Goal: Transaction & Acquisition: Purchase product/service

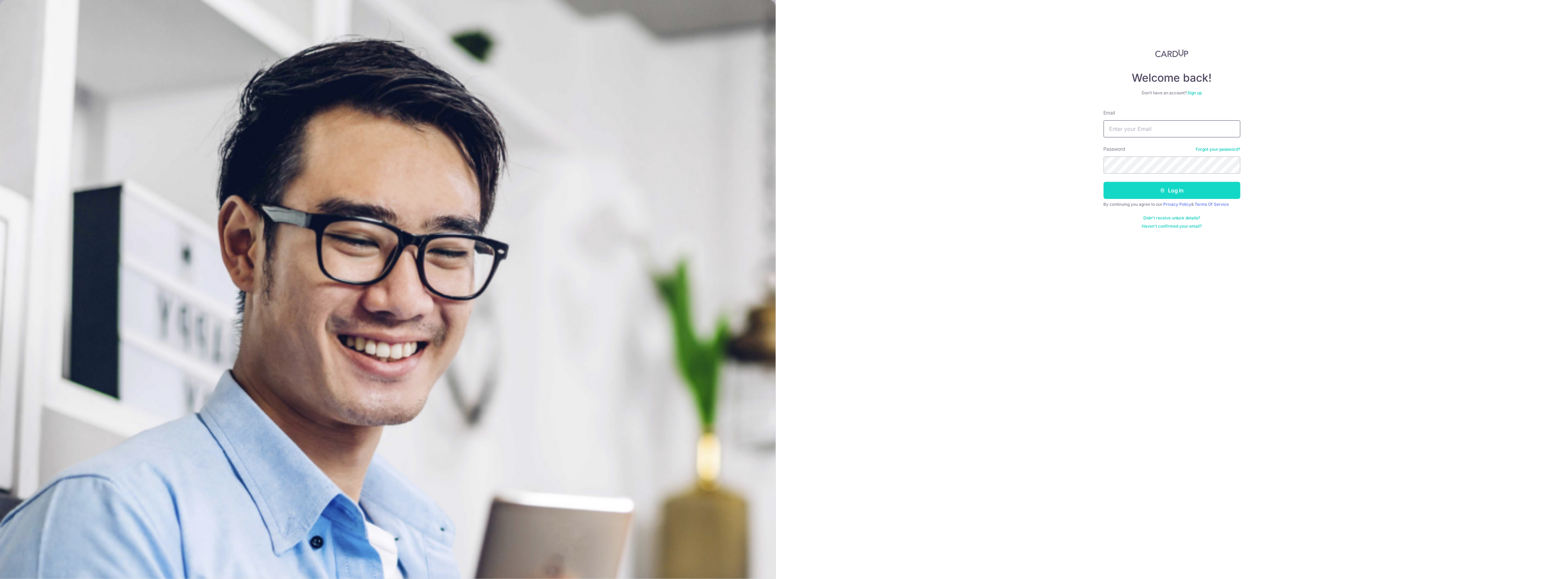
type input "[EMAIL_ADDRESS][DOMAIN_NAME]"
click at [1156, 192] on button "Log in" at bounding box center [1172, 190] width 137 height 17
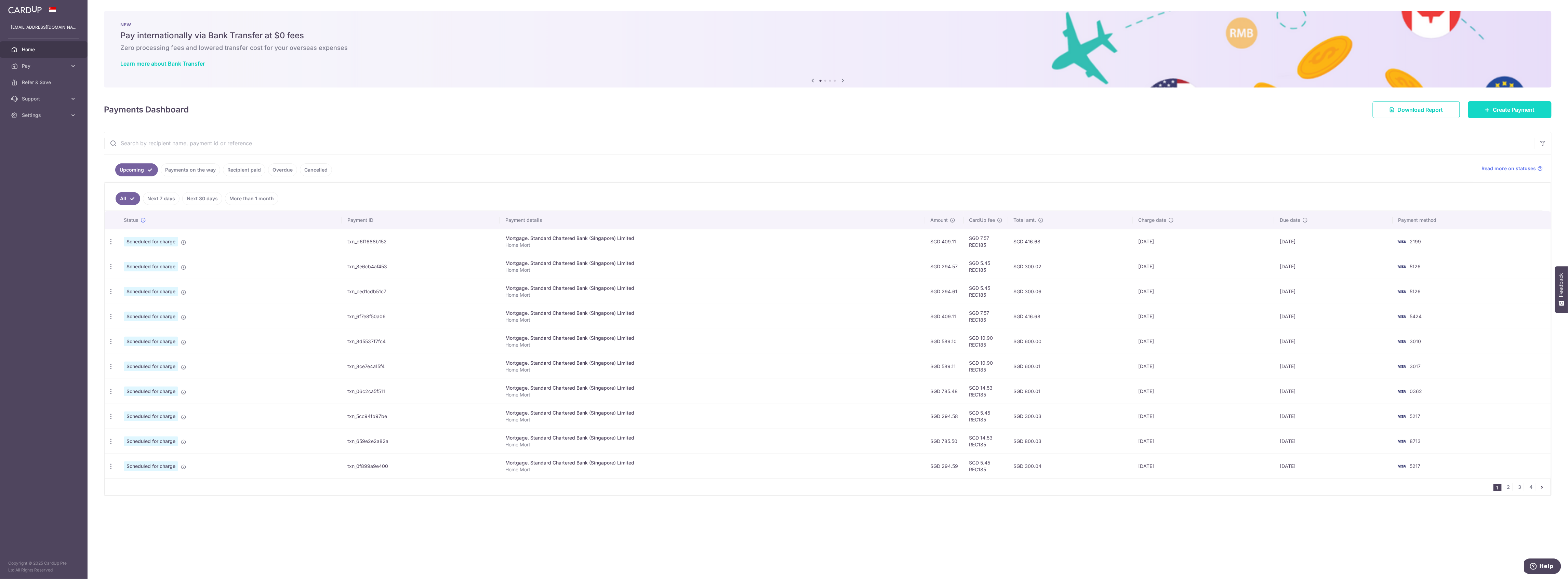
drag, startPoint x: 1496, startPoint y: 107, endPoint x: 1481, endPoint y: 109, distance: 15.1
click at [1496, 107] on span "Create Payment" at bounding box center [1514, 109] width 42 height 8
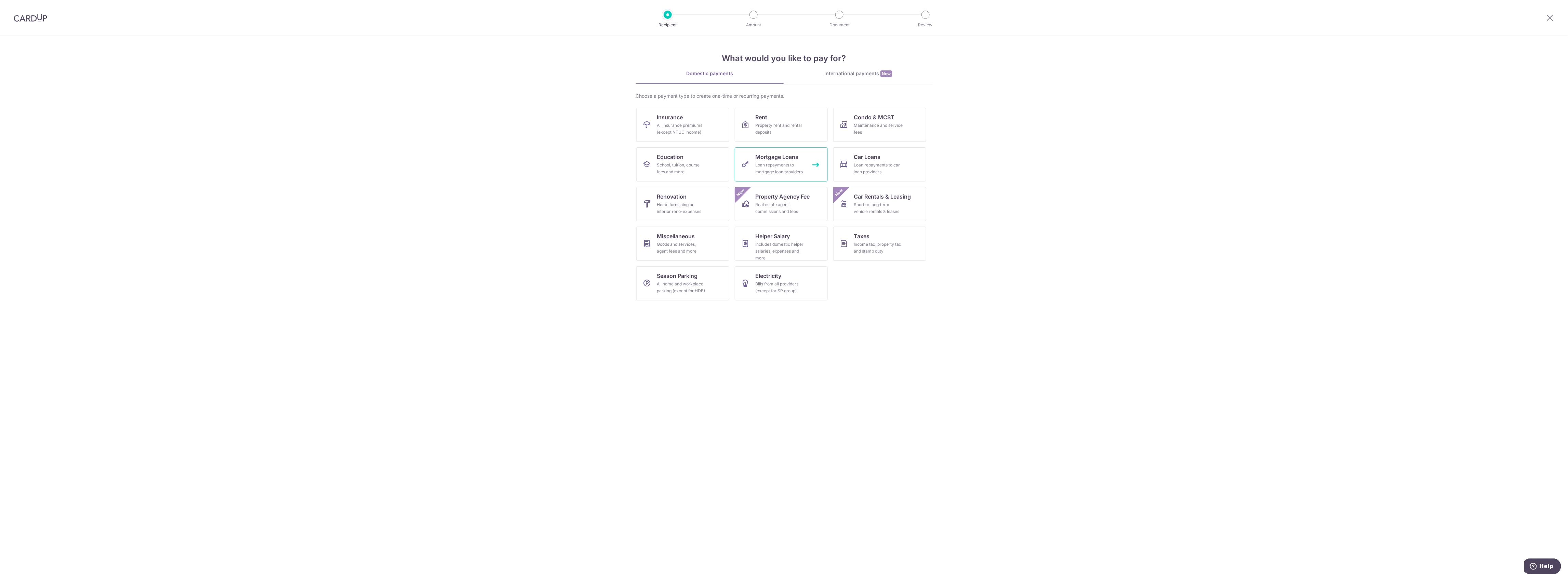
click at [765, 175] on div "Loan repayments to mortgage loan providers" at bounding box center [780, 168] width 49 height 13
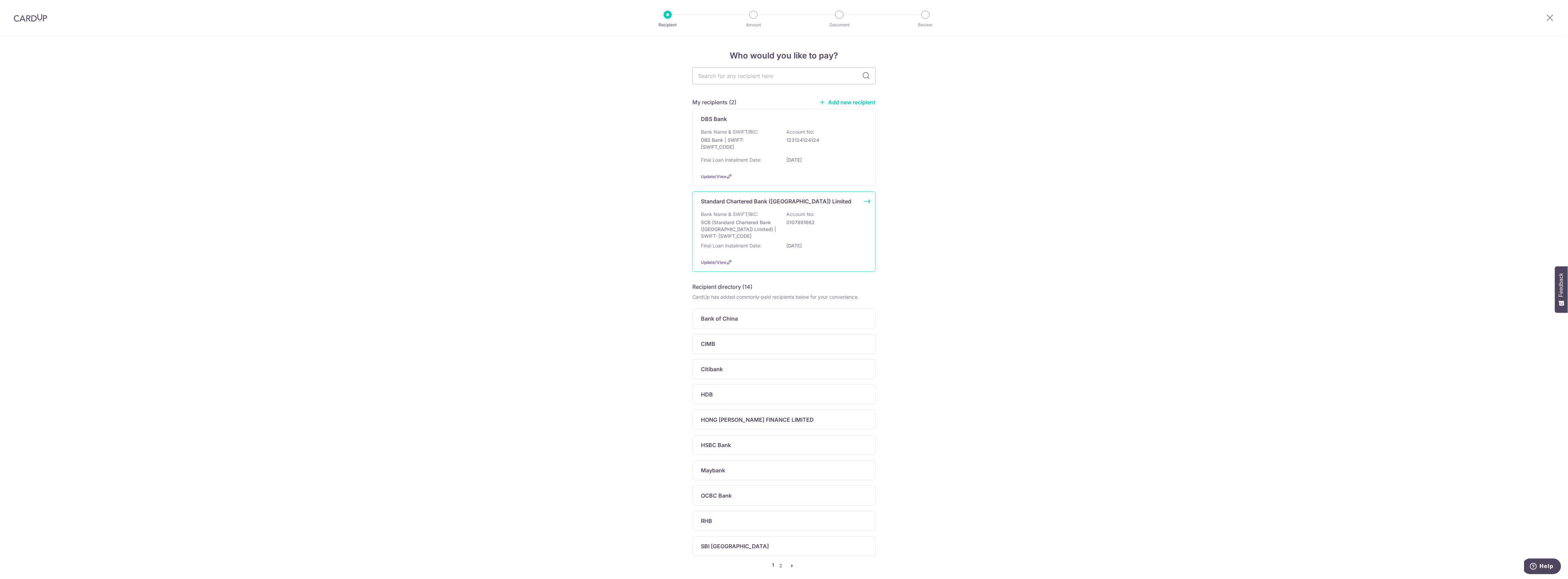
click at [769, 234] on p "SCB (Standard Chartered Bank (Singapore) Limited) | SWIFT: SCBLSG22XXX" at bounding box center [740, 229] width 77 height 21
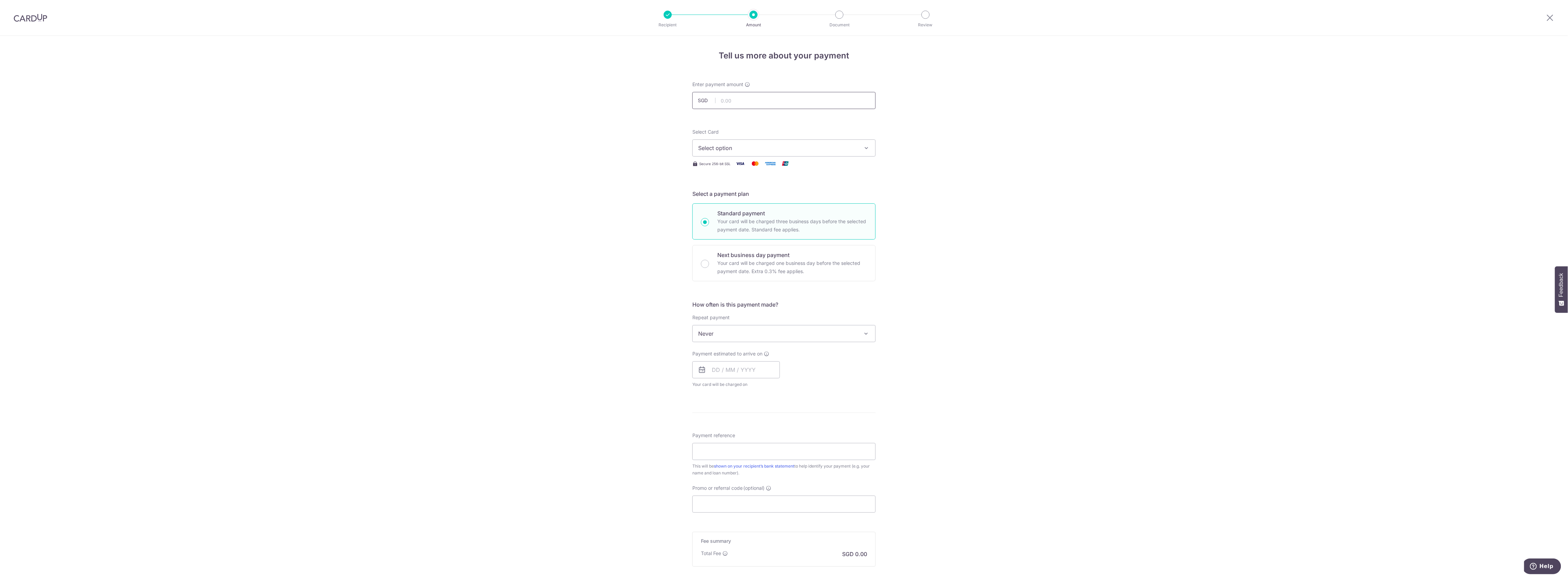
click at [742, 95] on input "text" at bounding box center [783, 100] width 183 height 17
click at [746, 99] on input "text" at bounding box center [783, 100] width 183 height 17
type input "1,472.76"
drag, startPoint x: 738, startPoint y: 95, endPoint x: 550, endPoint y: 100, distance: 188.1
click at [570, 104] on div "Tell us more about your payment Enter payment amount SGD 1,472.76 1472.76 Selec…" at bounding box center [784, 345] width 1568 height 618
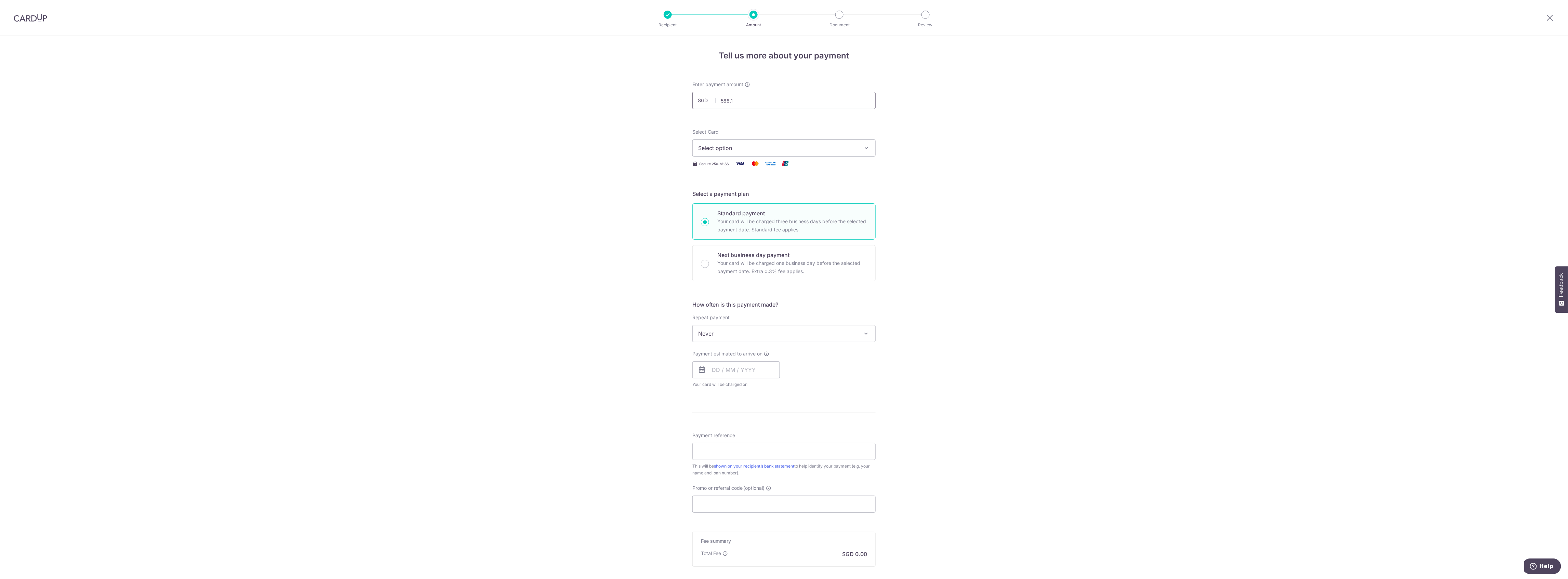
type input "588.11"
click at [728, 138] on div "Select Card Select option Add credit card Your Cards **** 8006 **** 1005 **** 8…" at bounding box center [783, 142] width 183 height 28
click at [733, 146] on span "Select option" at bounding box center [778, 147] width 159 height 8
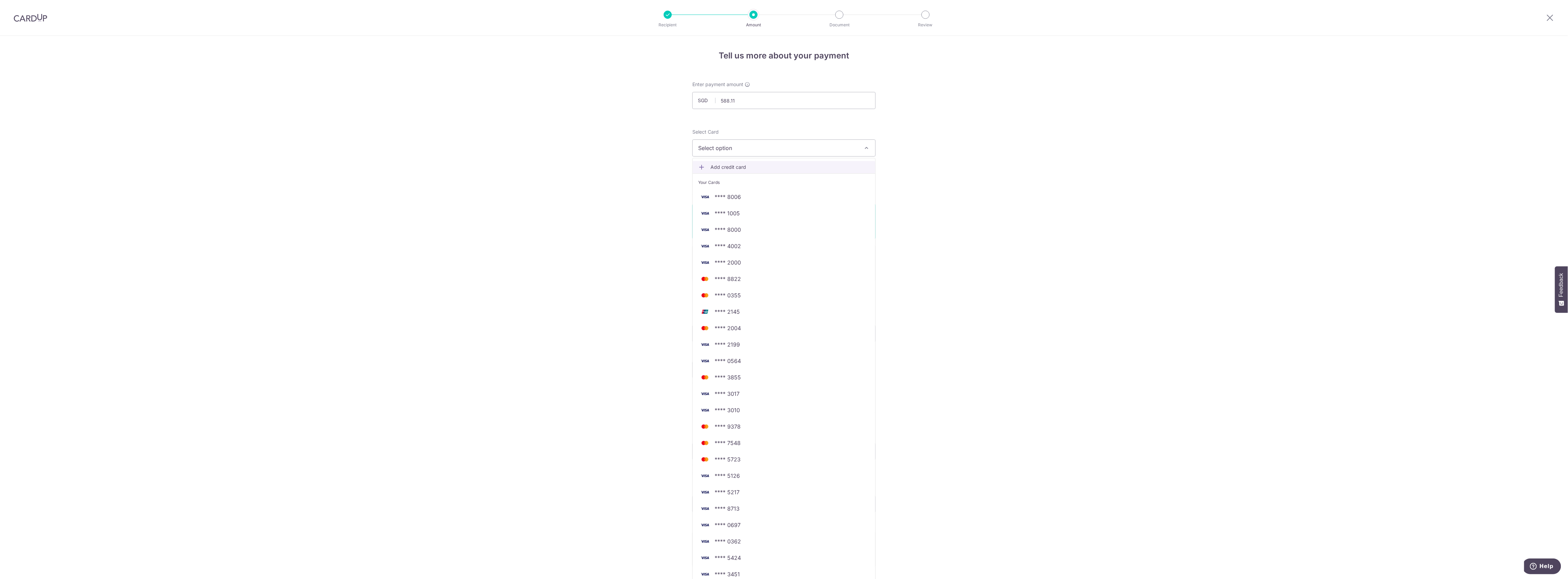
click at [732, 167] on span "Add credit card" at bounding box center [790, 167] width 159 height 7
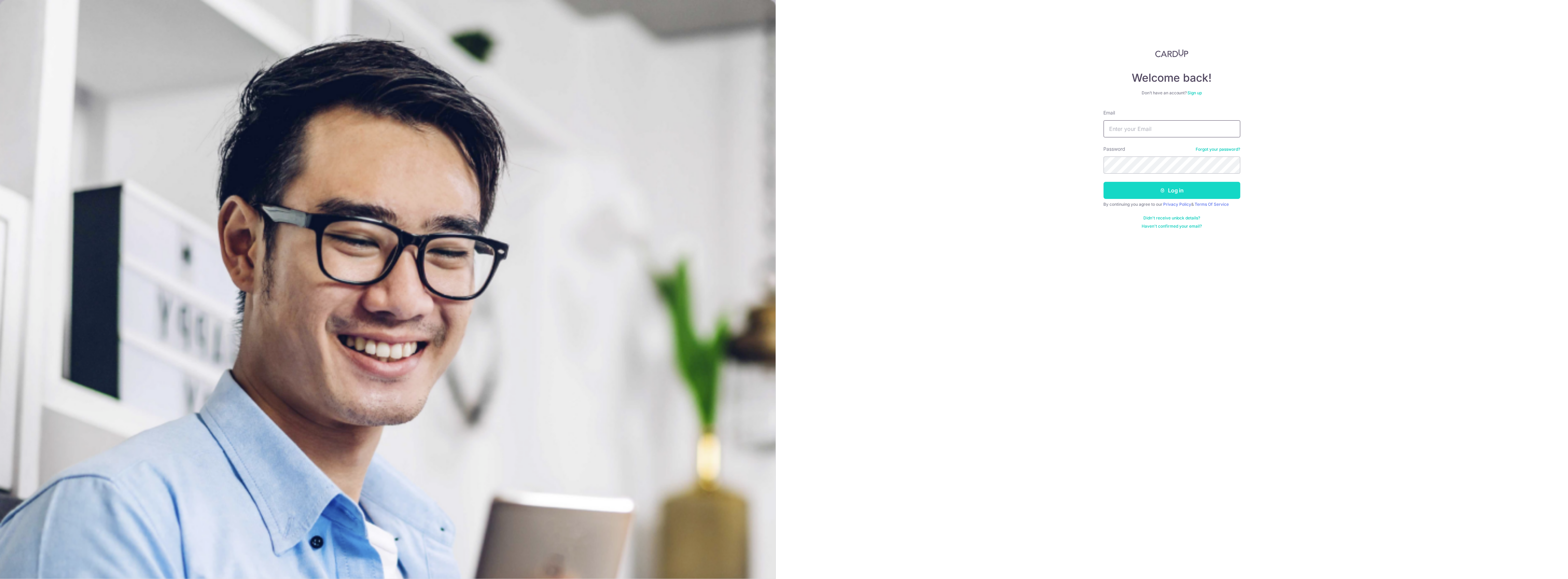
type input "[EMAIL_ADDRESS][DOMAIN_NAME]"
click at [1148, 198] on button "Log in" at bounding box center [1172, 190] width 137 height 17
click at [1148, 192] on button "Log in" at bounding box center [1172, 190] width 137 height 17
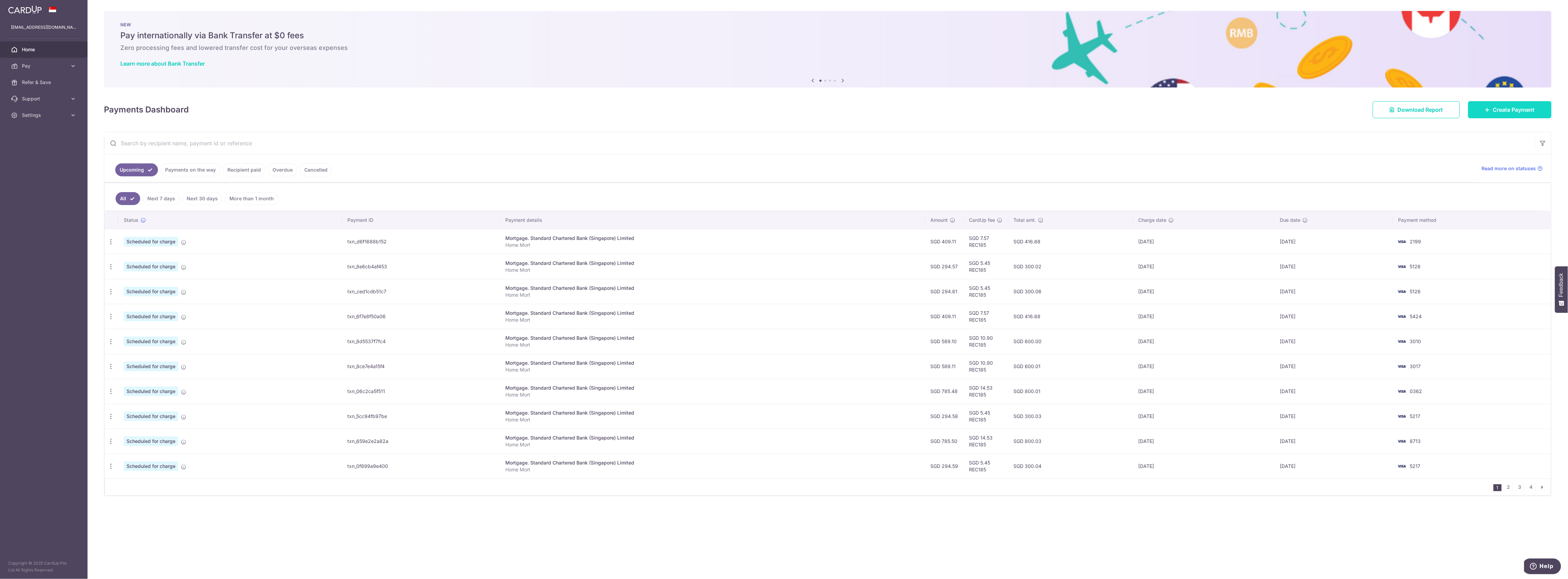
click at [1510, 106] on span "Create Payment" at bounding box center [1514, 109] width 42 height 8
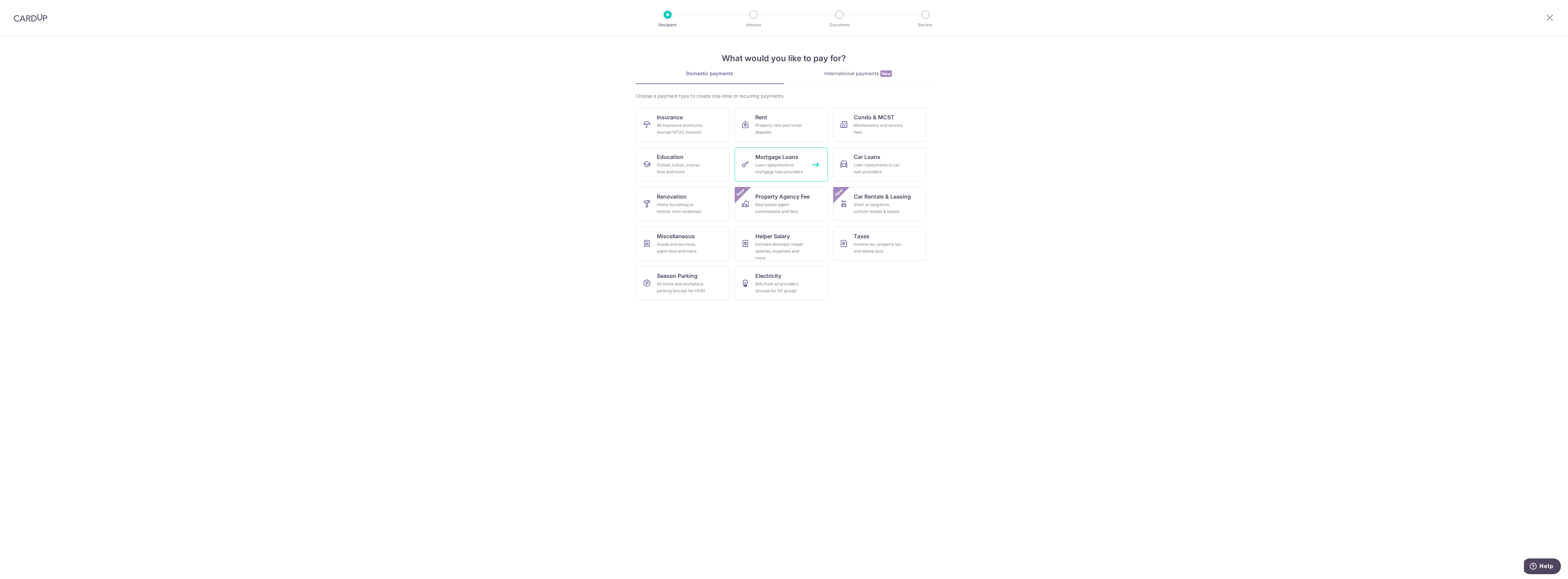
click at [788, 159] on span "Mortgage Loans" at bounding box center [777, 156] width 43 height 8
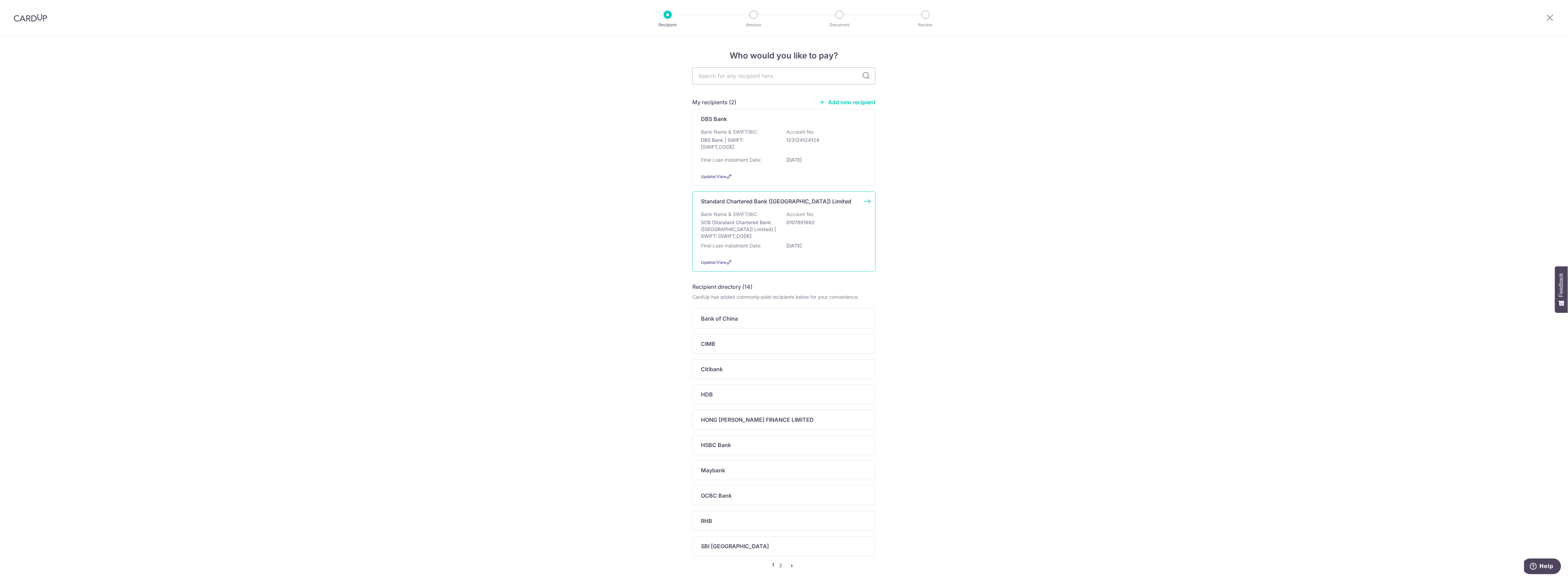
click at [741, 224] on p "SCB (Standard Chartered Bank ([GEOGRAPHIC_DATA]) Limited) | SWIFT: [SWIFT_CODE]" at bounding box center [740, 229] width 77 height 21
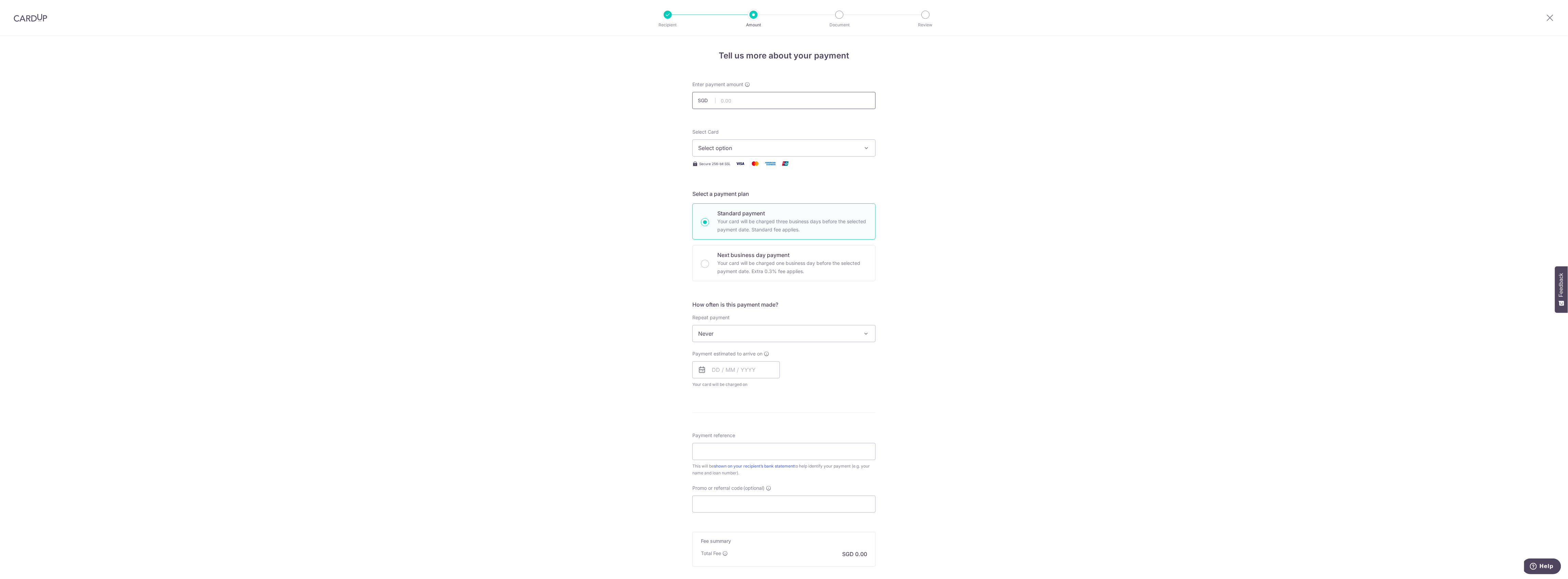
click at [747, 95] on input "text" at bounding box center [783, 100] width 183 height 17
click at [749, 103] on input "8612" at bounding box center [783, 100] width 183 height 17
click at [749, 101] on input "8612" at bounding box center [783, 100] width 183 height 17
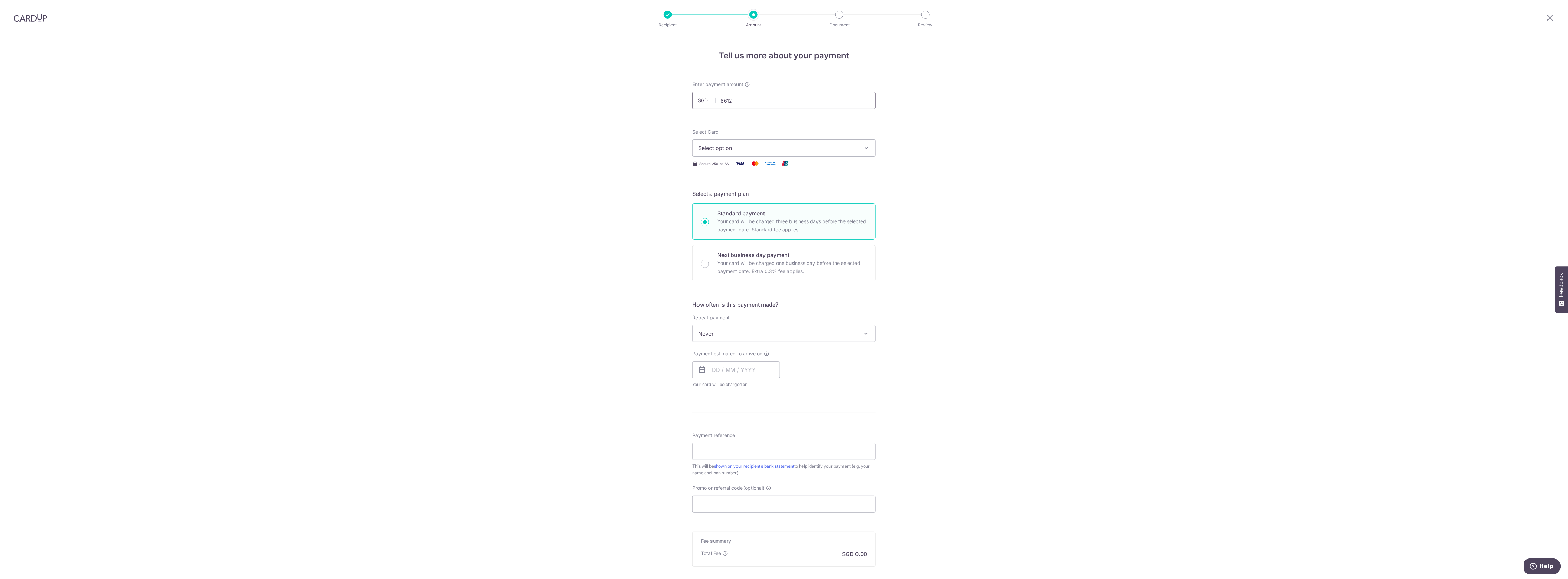
click at [749, 100] on input "8612" at bounding box center [783, 100] width 183 height 17
type input "8,612.41"
click at [728, 154] on button "Select option" at bounding box center [783, 148] width 183 height 17
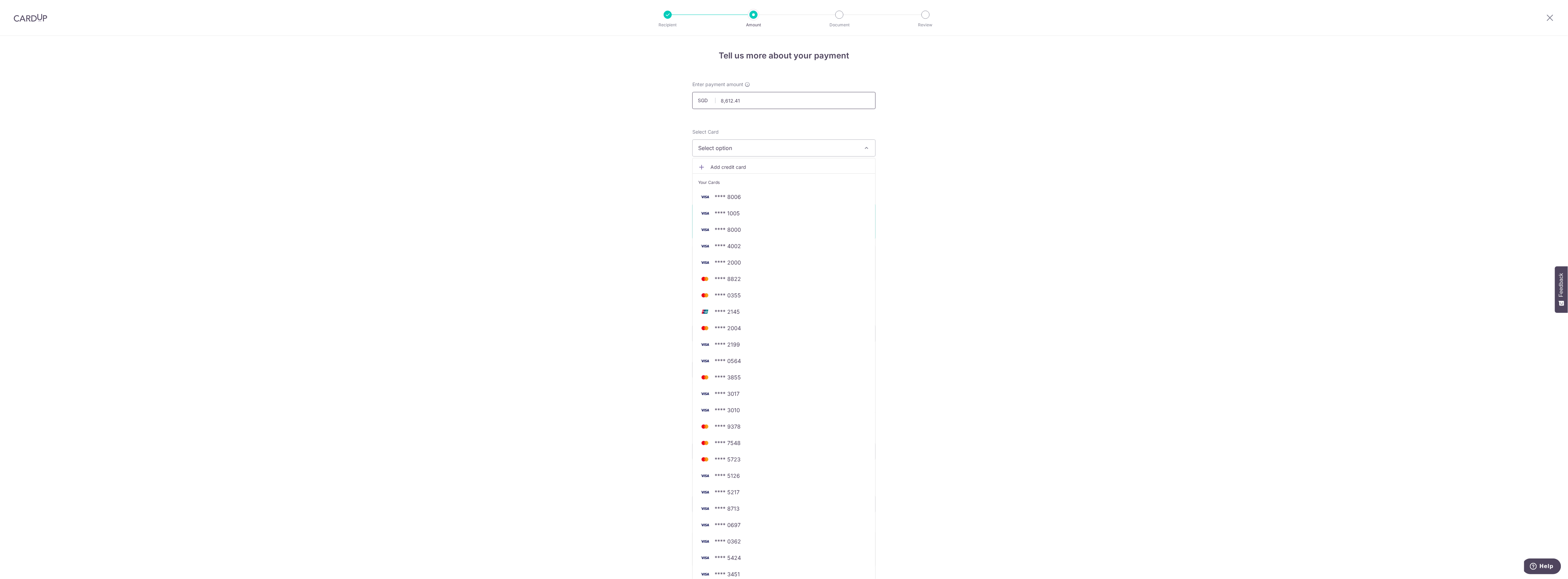
drag, startPoint x: 742, startPoint y: 99, endPoint x: 713, endPoint y: 101, distance: 29.1
click at [713, 101] on div "SGD 8,612.41 8612.41" at bounding box center [783, 100] width 183 height 17
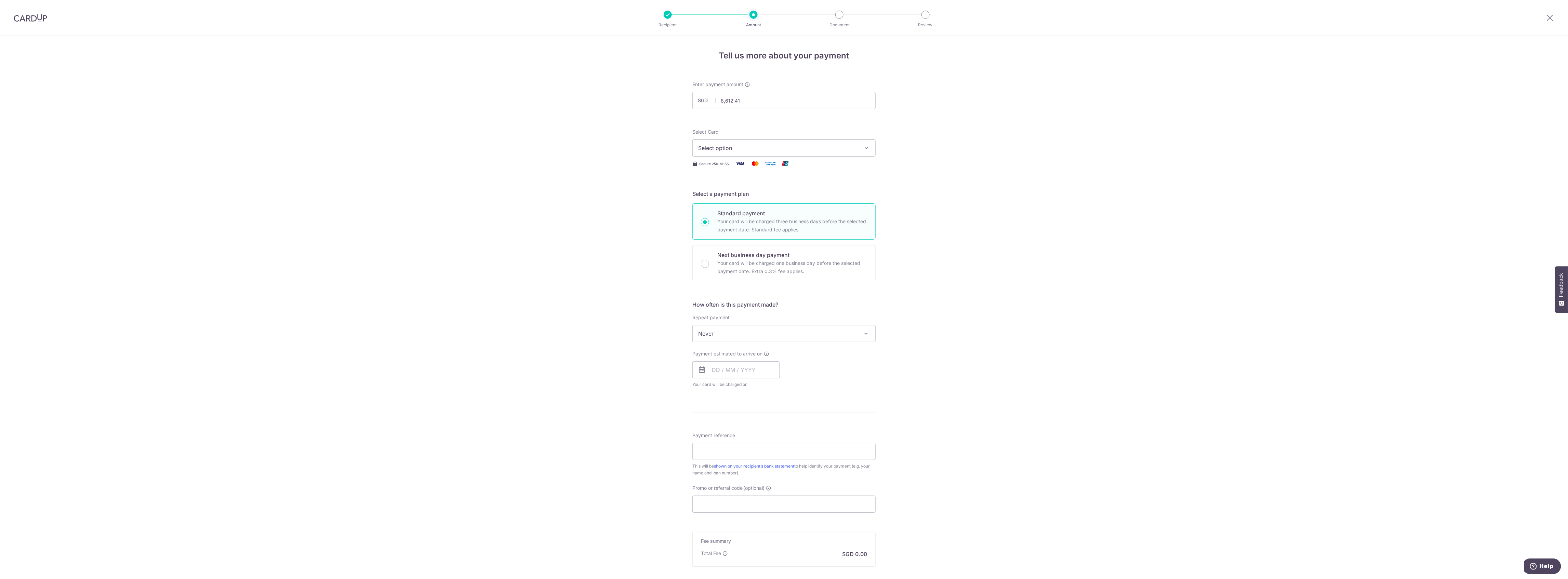
type input "8,612.41"
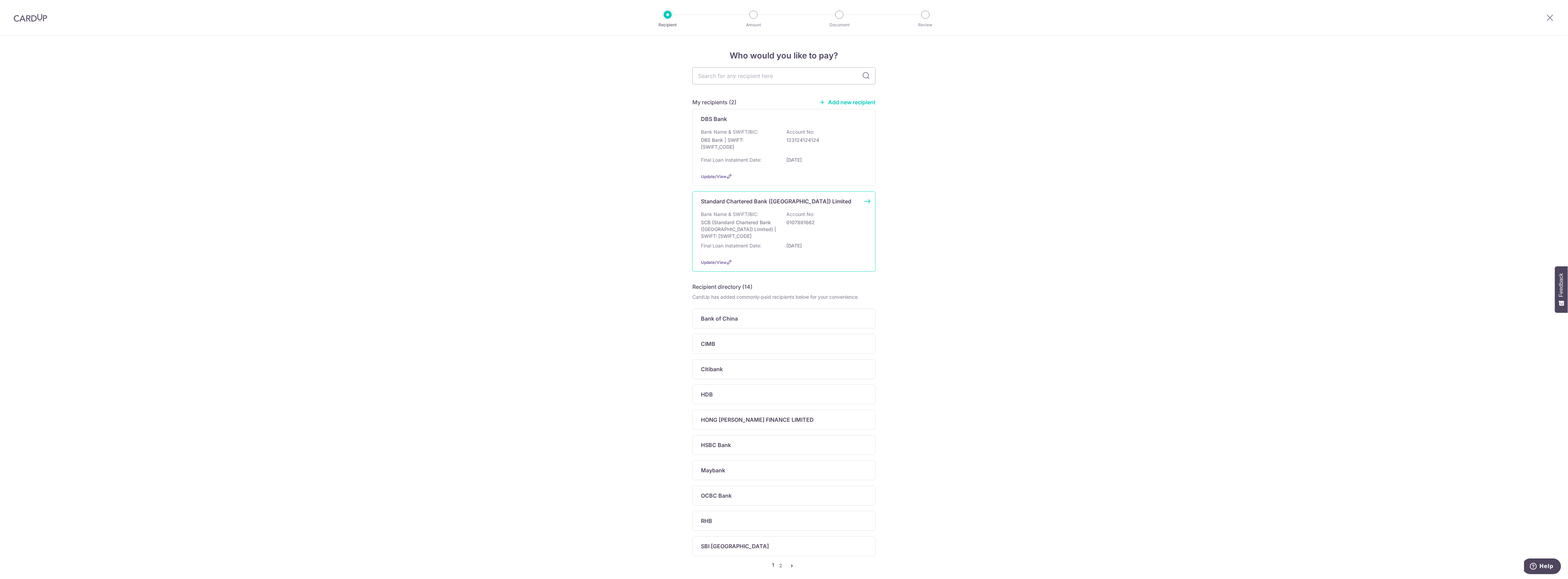
click at [732, 232] on p "SCB (Standard Chartered Bank (Singapore) Limited) | SWIFT: SCBLSG22XXX" at bounding box center [740, 229] width 77 height 21
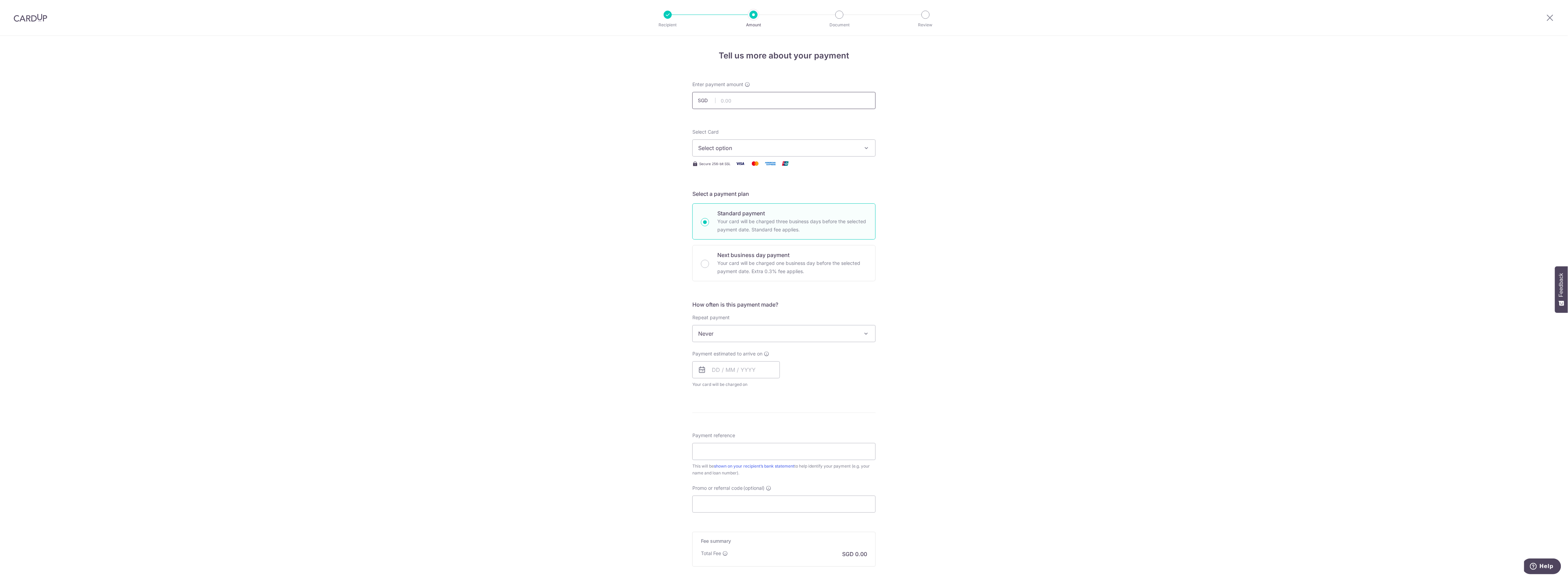
click at [729, 99] on input "text" at bounding box center [783, 100] width 183 height 17
paste input "8,162.41"
type input "8,162.41"
click at [735, 145] on span "Select option" at bounding box center [778, 147] width 159 height 8
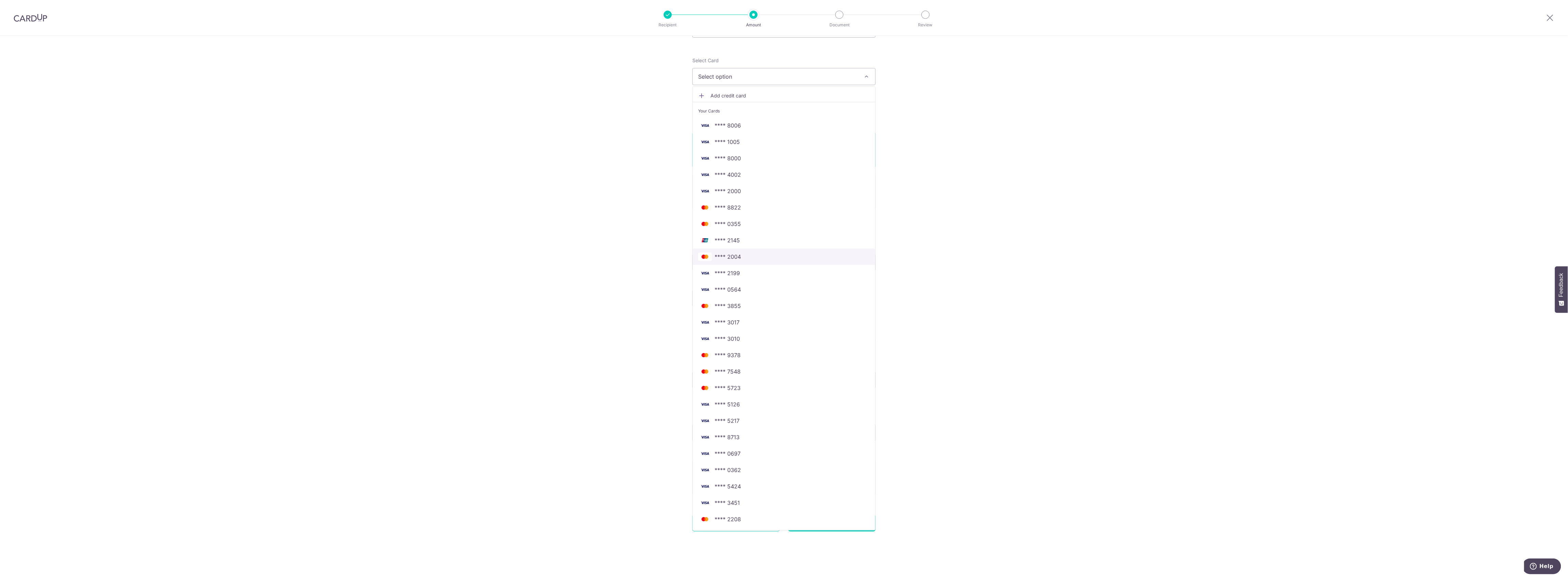
scroll to position [76, 0]
click at [754, 182] on link "**** 2000" at bounding box center [784, 187] width 183 height 16
type input "01/04/2052"
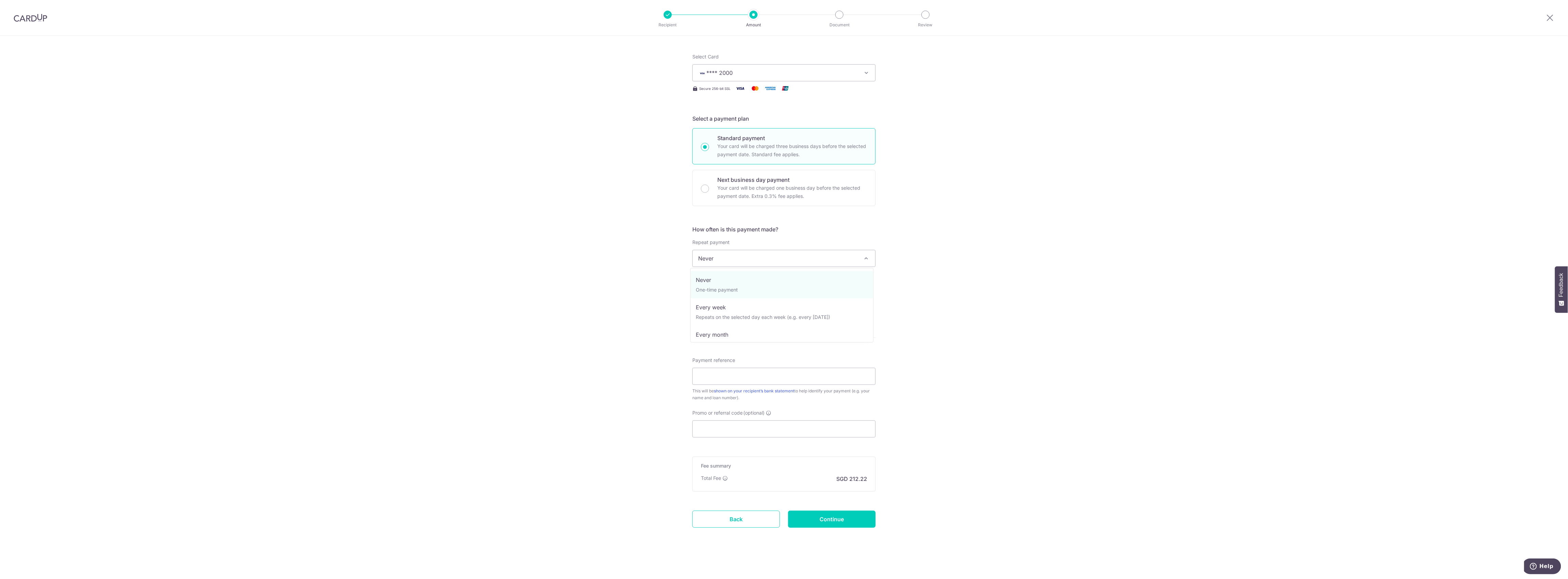
click at [720, 262] on span "Never" at bounding box center [784, 258] width 183 height 16
select select "3"
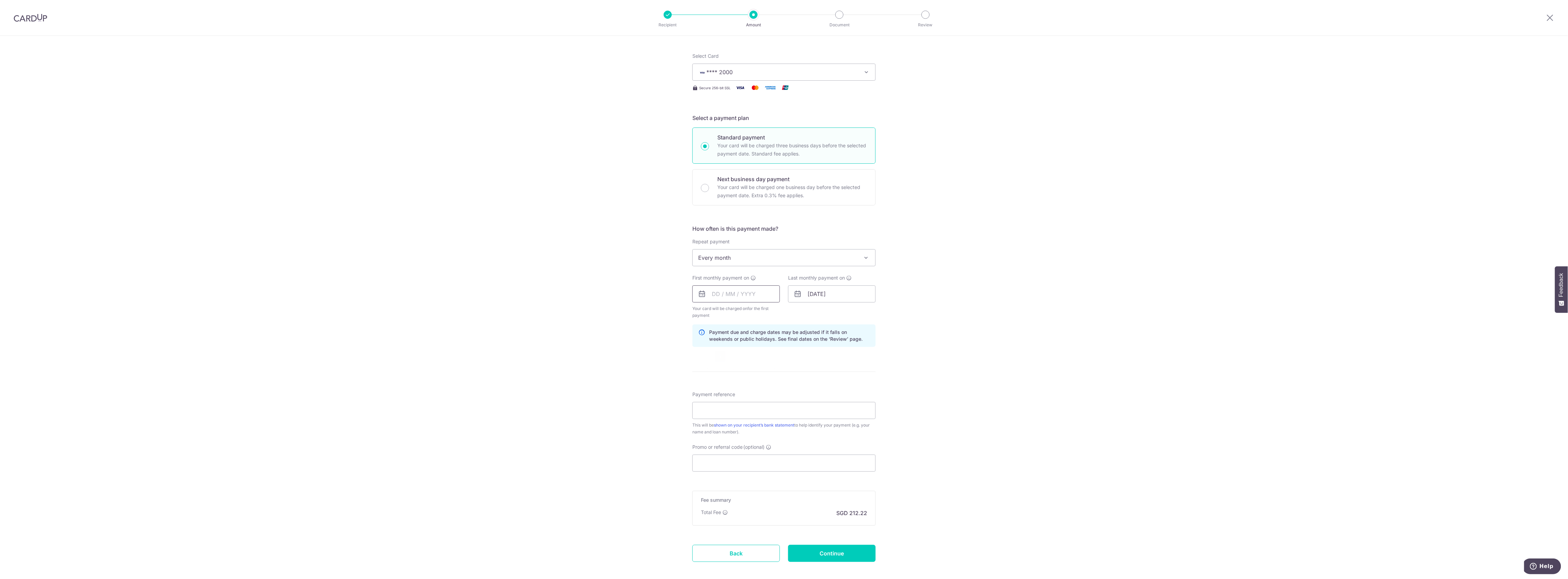
click at [727, 294] on input "text" at bounding box center [736, 294] width 88 height 17
click at [717, 354] on link "8" at bounding box center [720, 356] width 11 height 11
type input "[DATE]"
click at [836, 289] on input "01/04/2052" at bounding box center [832, 294] width 88 height 17
click at [865, 311] on select "2024 2025 2026 2027 2028 2029 2030 2031 2032 2033 2034 2035" at bounding box center [859, 312] width 18 height 5
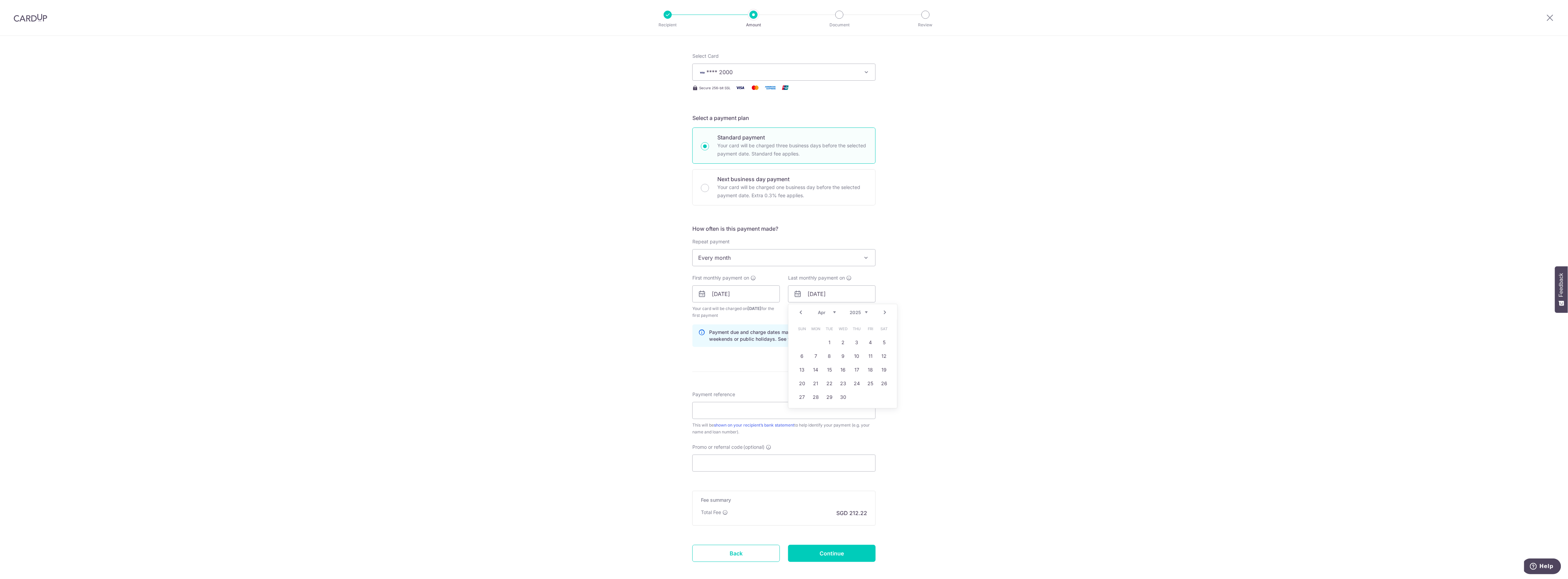
click at [826, 312] on select "Jan Feb Mar Apr May Jun Jul Aug Sep Oct Nov Dec" at bounding box center [827, 312] width 18 height 5
click at [841, 397] on link "31" at bounding box center [843, 397] width 11 height 11
type input "31/12/2025"
click at [712, 414] on input "Payment reference" at bounding box center [783, 411] width 183 height 17
type input "Home Mort"
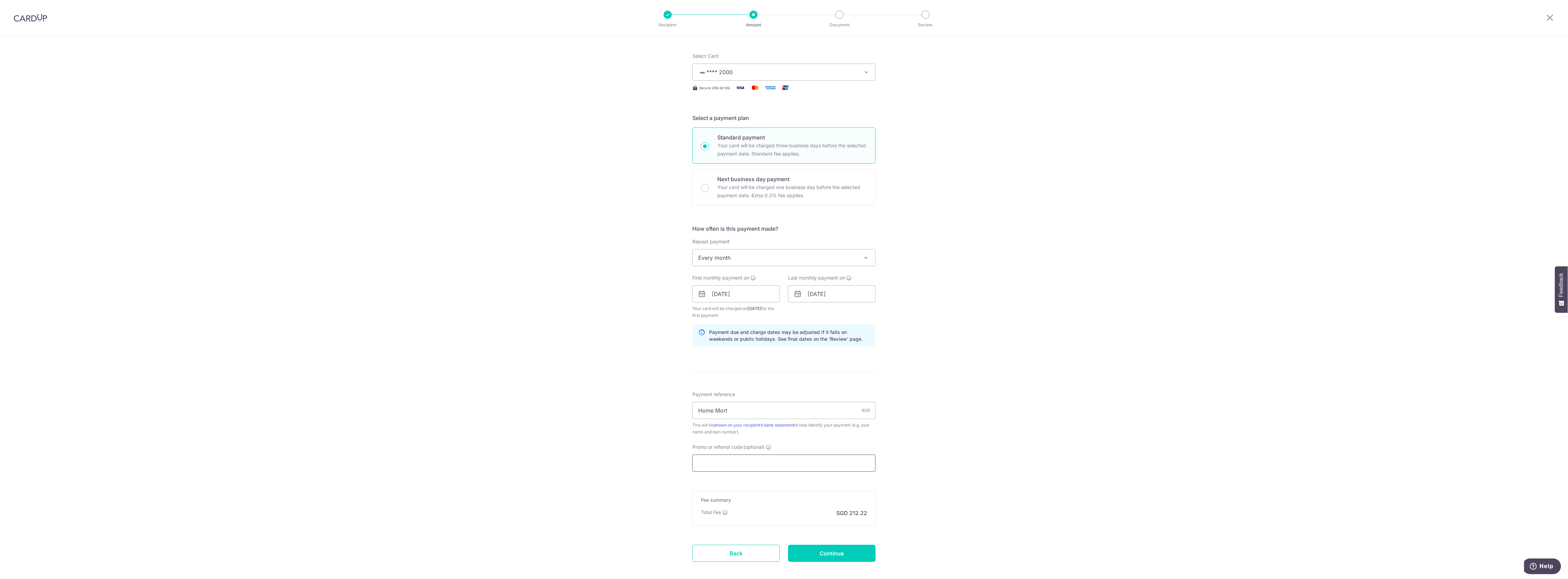
click at [710, 462] on input "Promo or referral code (optional)" at bounding box center [783, 463] width 183 height 17
type input "REC185"
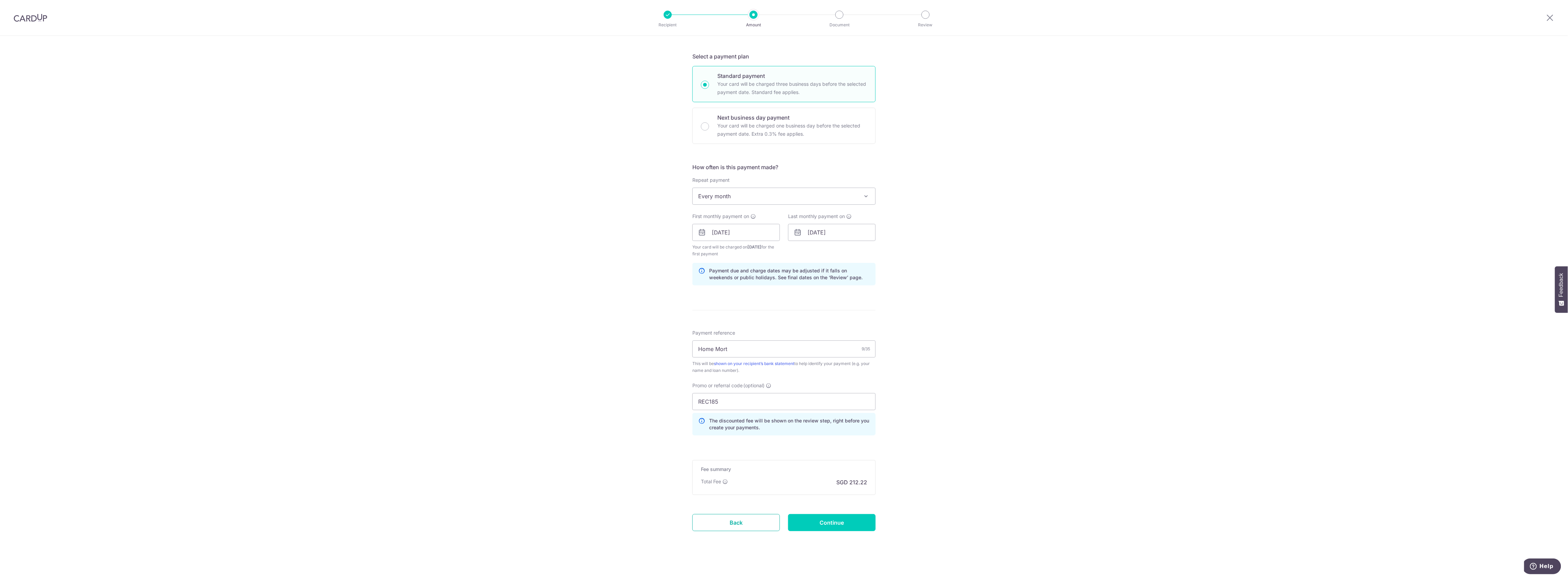
scroll to position [142, 0]
click at [822, 524] on input "Continue" at bounding box center [832, 519] width 88 height 17
type input "Create Schedule"
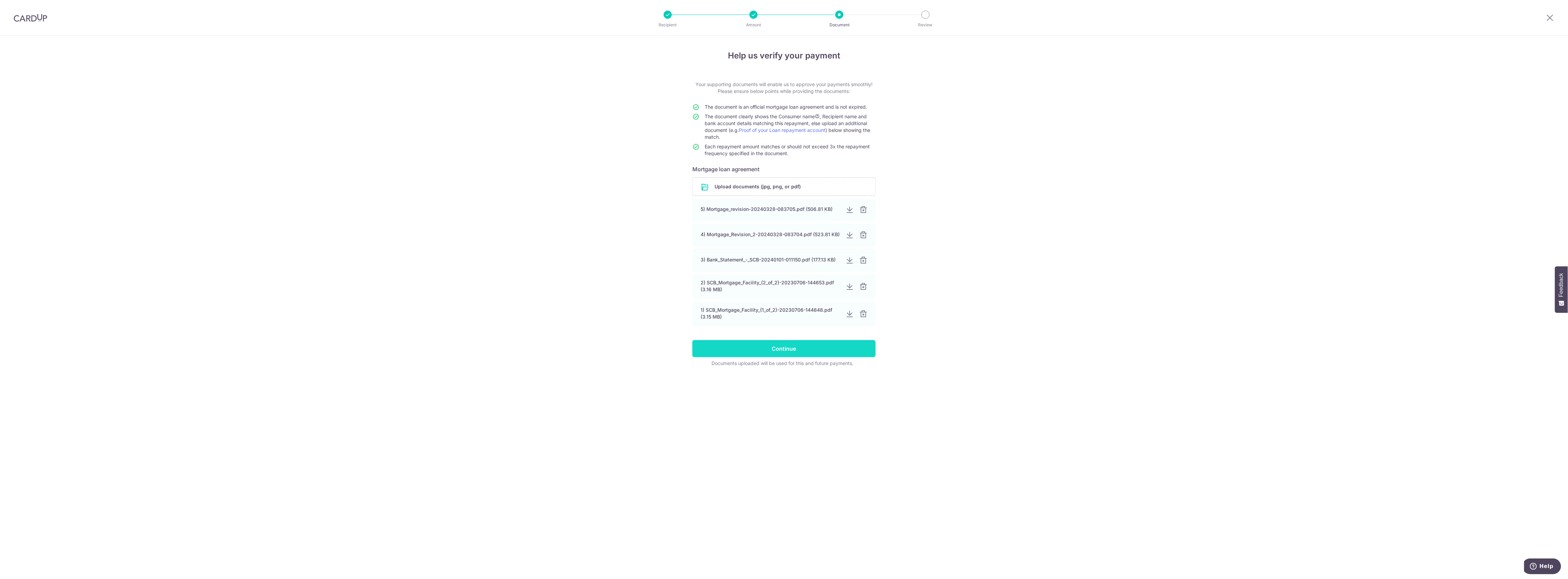
click at [761, 351] on input "Continue" at bounding box center [783, 348] width 183 height 17
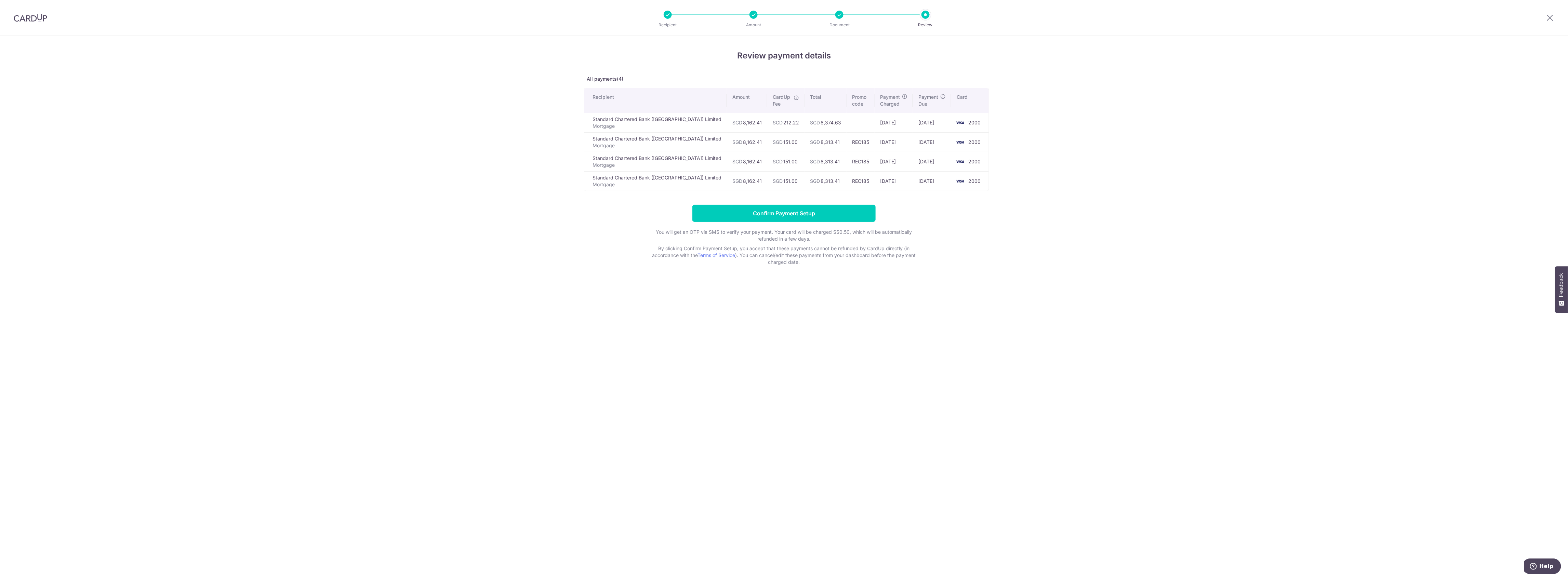
drag, startPoint x: 825, startPoint y: 121, endPoint x: 672, endPoint y: 114, distance: 153.2
click at [683, 119] on tr "Standard Chartered Bank ([GEOGRAPHIC_DATA]) Limited Mortgage SGD 8,162.41 SGD 2…" at bounding box center [786, 122] width 405 height 19
click at [296, 42] on div "Review payment details All payments(4) Recipient Amount CardUp Fee Total Promo …" at bounding box center [784, 307] width 1568 height 543
